Goal: Task Accomplishment & Management: Complete application form

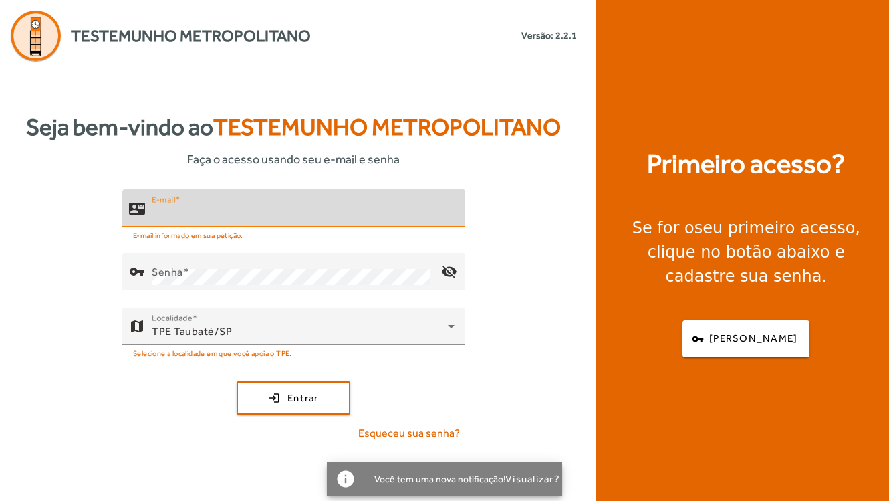
type input "**********"
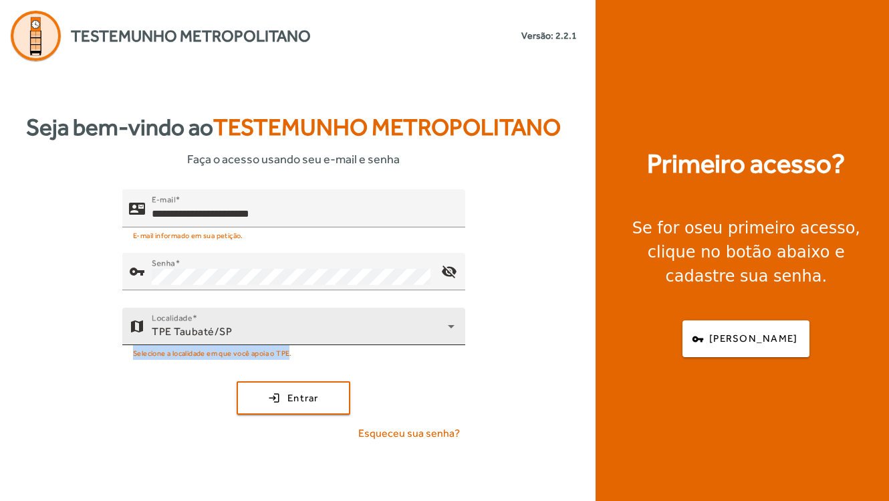
click at [294, 345] on div "Selecione a localidade em que você apoia o TPE." at bounding box center [293, 352] width 343 height 15
click at [301, 336] on div "TPE Taubaté/SP" at bounding box center [300, 331] width 296 height 16
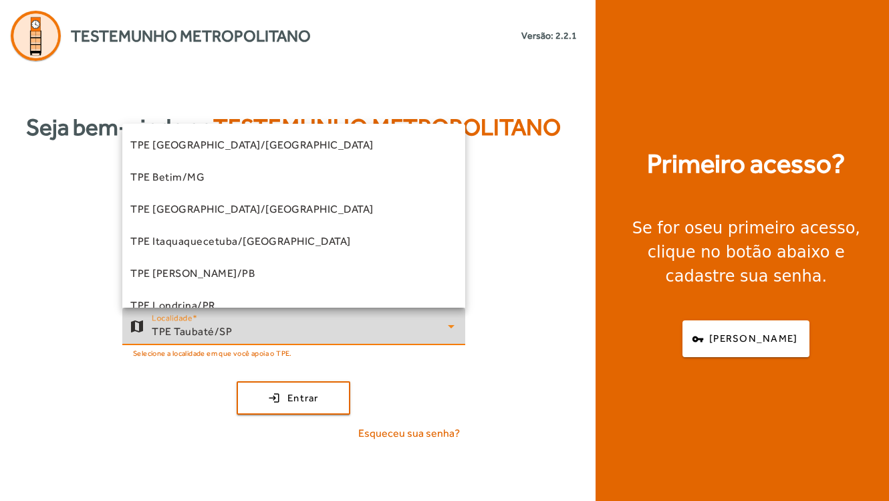
scroll to position [372, 0]
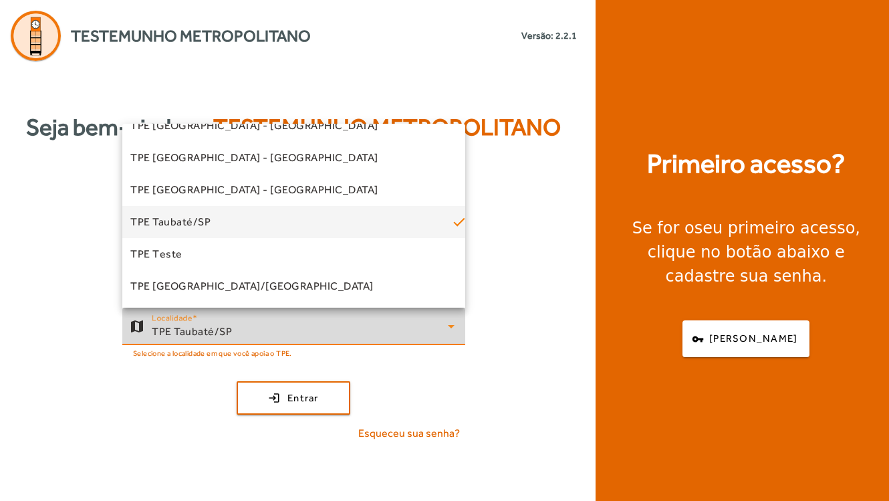
click at [235, 227] on mat-option "TPE Taubaté/SP" at bounding box center [293, 222] width 343 height 32
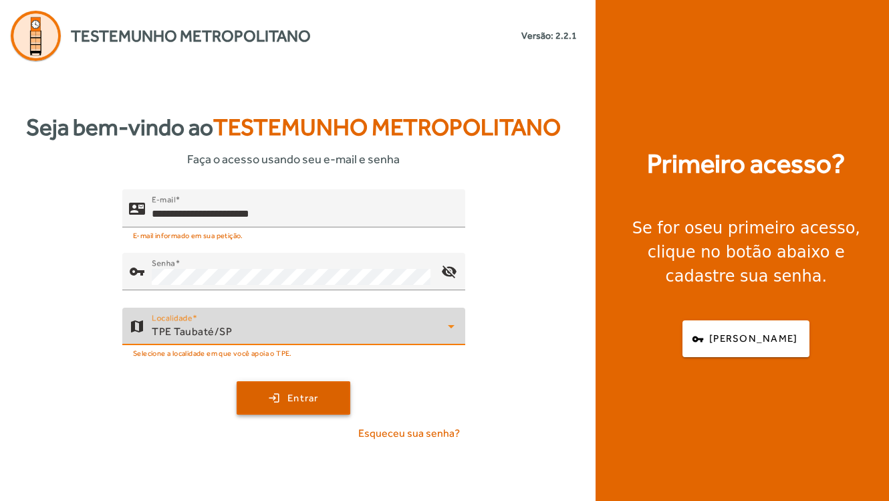
click at [276, 396] on span "submit" at bounding box center [293, 398] width 111 height 32
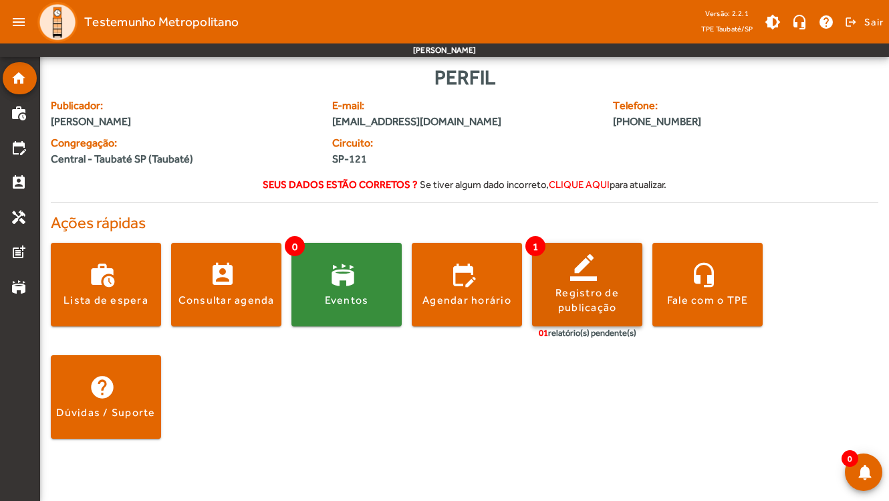
click at [604, 278] on span at bounding box center [587, 285] width 110 height 32
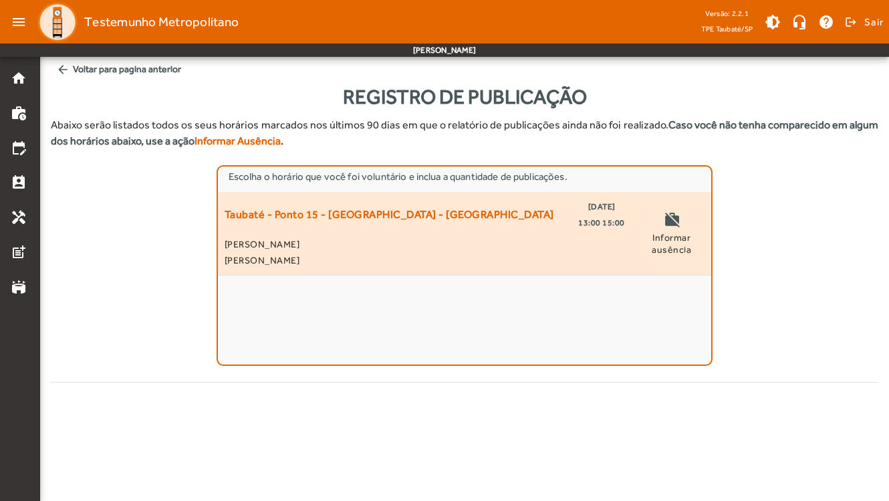
click at [398, 242] on span "[PERSON_NAME]" at bounding box center [425, 244] width 400 height 16
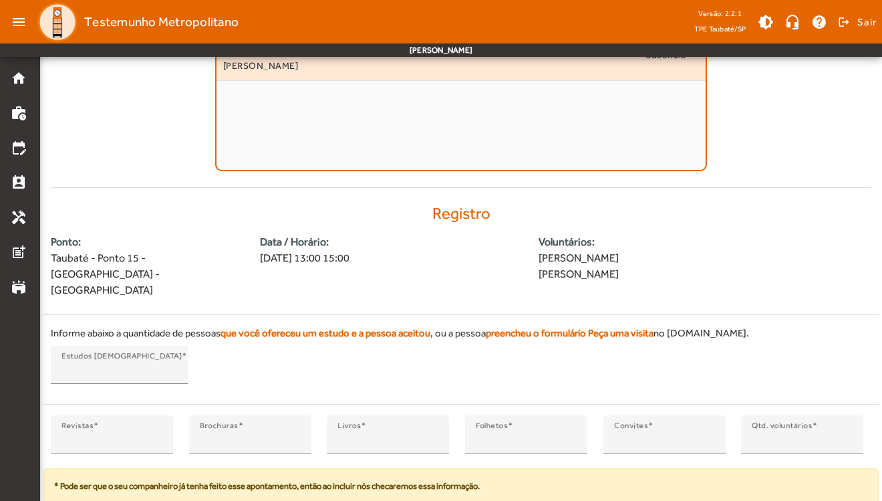
scroll to position [219, 0]
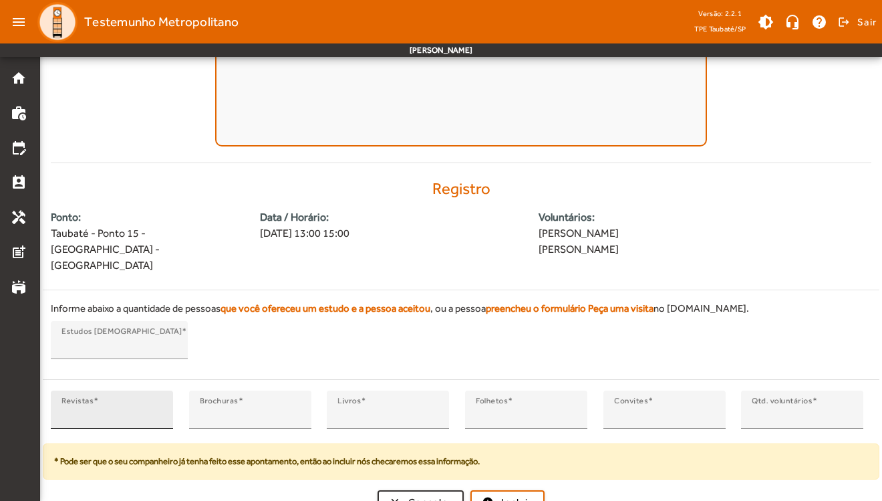
click at [112, 407] on input "*" at bounding box center [111, 415] width 101 height 16
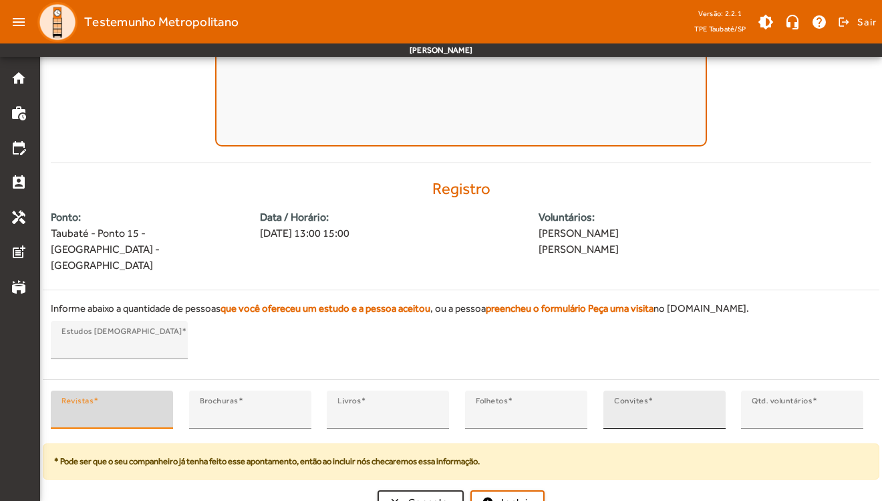
type input "*"
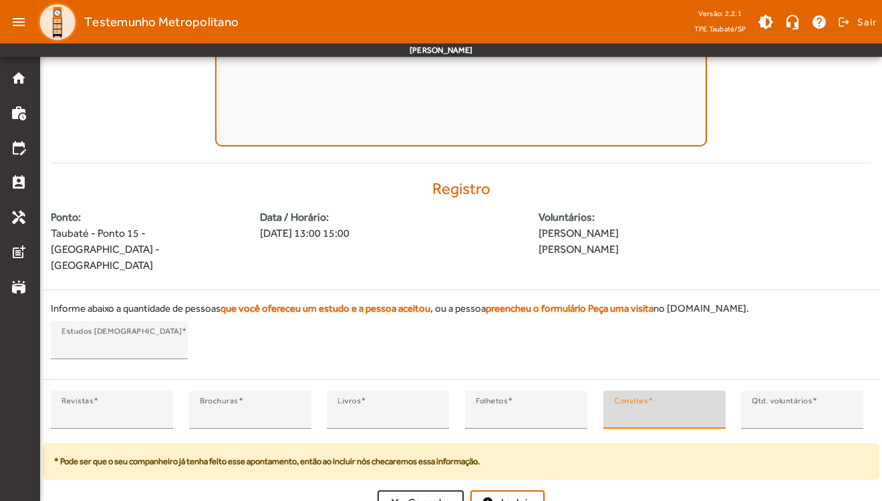
click at [710, 407] on input "*" at bounding box center [664, 415] width 101 height 16
type input "*"
click at [849, 407] on input "*" at bounding box center [802, 415] width 101 height 16
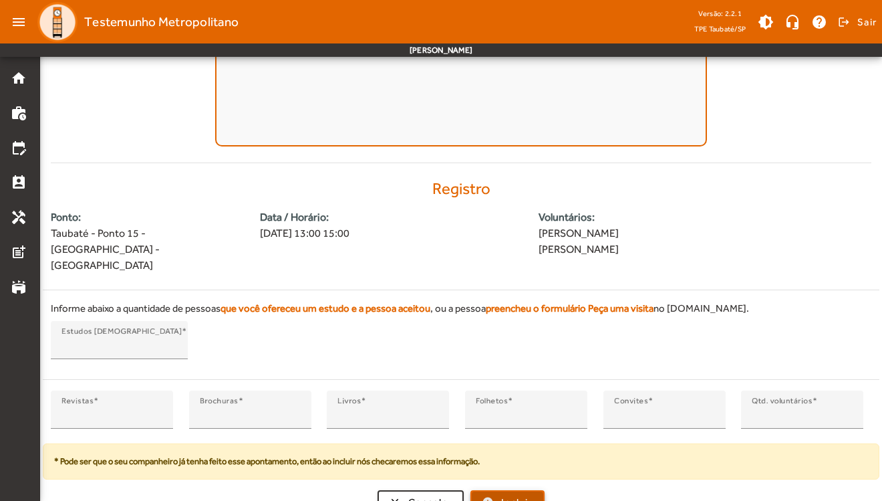
click at [520, 495] on span "Incluir" at bounding box center [516, 502] width 31 height 15
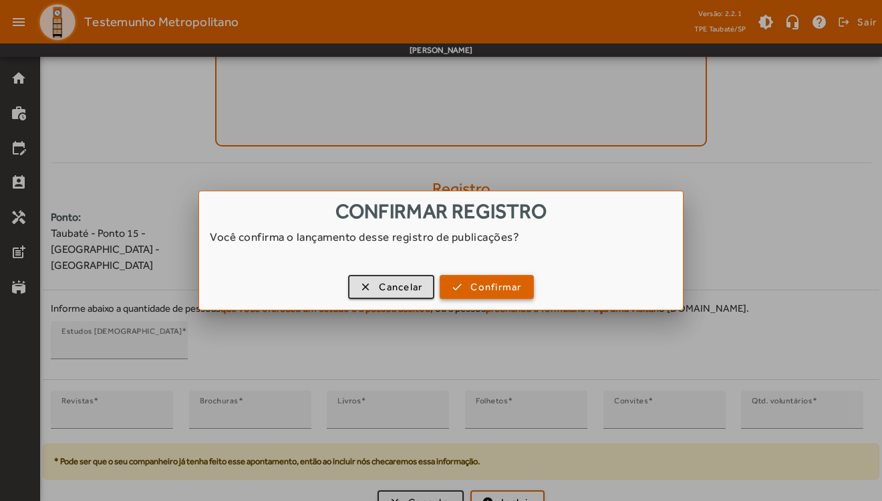
click at [488, 287] on span "Confirmar" at bounding box center [496, 286] width 51 height 15
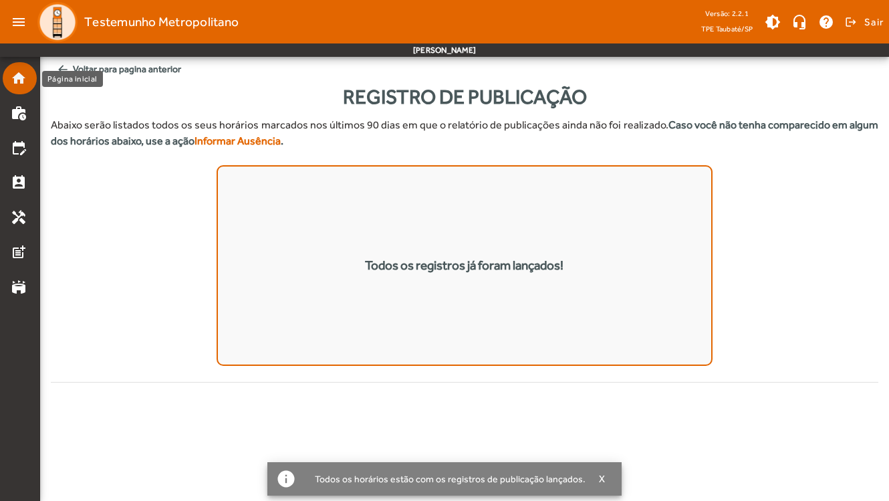
click at [27, 84] on link "home" at bounding box center [24, 78] width 26 height 16
